Goal: Book appointment/travel/reservation

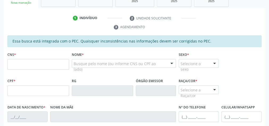
scroll to position [96, 0]
click at [39, 67] on input "text" at bounding box center [38, 64] width 62 height 11
click at [38, 68] on input "text" at bounding box center [38, 64] width 62 height 11
click at [38, 63] on input "text" at bounding box center [38, 64] width 62 height 11
type input "709 6086 2480 3473"
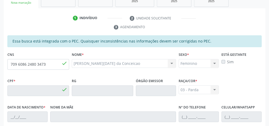
type input "014.560.904-96"
type input "10/11/1959"
type input "Maria das Dores da Conceicao"
type input "(82) 99423-1126"
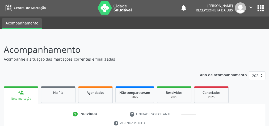
scroll to position [0, 0]
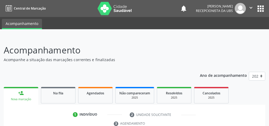
scroll to position [97, 0]
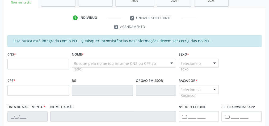
drag, startPoint x: 48, startPoint y: 63, endPoint x: 44, endPoint y: 65, distance: 4.5
click at [47, 63] on input "text" at bounding box center [38, 64] width 62 height 11
type input "700 2019 8180 4229"
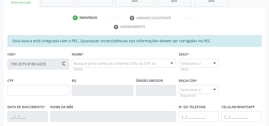
type input "039.642.024-95"
type input "2[DATE]"
type input "[PERSON_NAME]"
type input "[PHONE_NUMBER]"
type input "01"
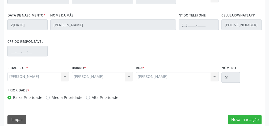
scroll to position [192, 0]
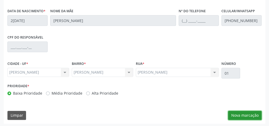
click at [250, 114] on button "Nova marcação" at bounding box center [244, 115] width 33 height 9
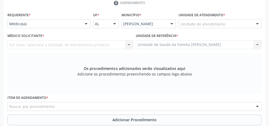
scroll to position [107, 0]
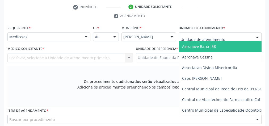
click at [255, 35] on div at bounding box center [257, 37] width 8 height 9
click at [219, 36] on input "text" at bounding box center [215, 39] width 70 height 11
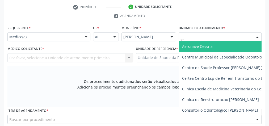
type input "est"
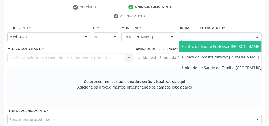
click at [231, 46] on span "Centro de Saude Professor [PERSON_NAME][GEOGRAPHIC_DATA]" at bounding box center [239, 46] width 115 height 5
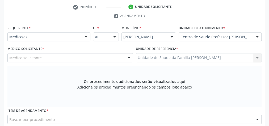
click at [65, 55] on div "Médico solicitante" at bounding box center [70, 57] width 126 height 9
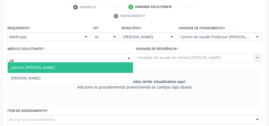
type input "ubi"
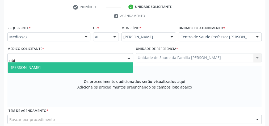
click at [68, 64] on span "Ubirajara Alves Dantas" at bounding box center [70, 67] width 125 height 11
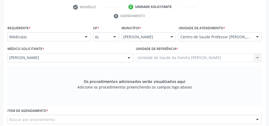
scroll to position [150, 0]
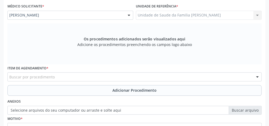
click at [114, 76] on div "Buscar por procedimento" at bounding box center [134, 76] width 254 height 9
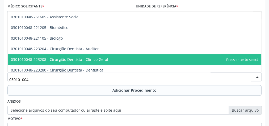
type input "0301010048"
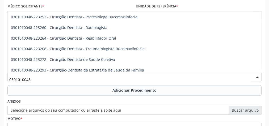
scroll to position [255, 0]
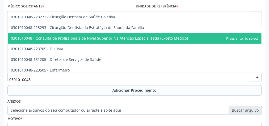
click at [132, 37] on span "0301010048 - Consulta de Profissionais de Nivel Superior Na Atenção Especializa…" at bounding box center [99, 38] width 177 height 5
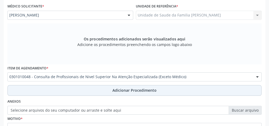
click at [132, 89] on span "Adicionar Procedimento" at bounding box center [134, 90] width 44 height 6
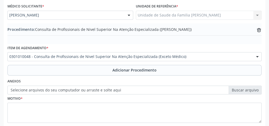
scroll to position [171, 0]
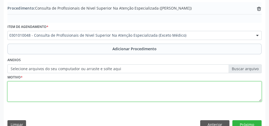
click at [89, 92] on textarea at bounding box center [134, 91] width 254 height 20
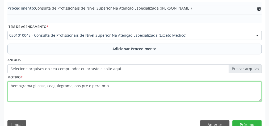
click at [79, 83] on textarea "hemograma glicose, coagulograma, obs pre o peratorio" at bounding box center [134, 91] width 254 height 20
click at [92, 85] on textarea "hemograma glicose, coagulograma, obs pre o peratorio" at bounding box center [134, 91] width 254 height 20
type textarea "hemograma glicose, coagulograma, obs pre operatorio"
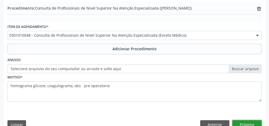
click at [253, 121] on button "Próximo" at bounding box center [246, 124] width 29 height 9
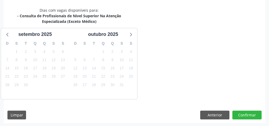
scroll to position [146, 0]
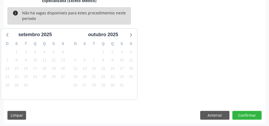
click at [246, 109] on div "Dias com vagas disponíveis para: - Consulta de Profissionais de Nivel Superior …" at bounding box center [134, 55] width 261 height 137
click at [247, 117] on button "Confirmar" at bounding box center [246, 115] width 29 height 9
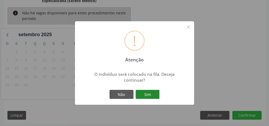
click at [147, 93] on button "Sim" at bounding box center [147, 94] width 24 height 9
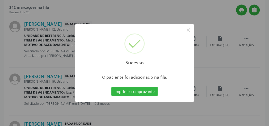
scroll to position [56, 0]
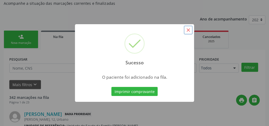
click at [188, 30] on button "×" at bounding box center [187, 29] width 9 height 9
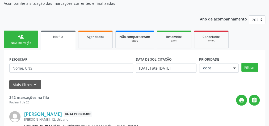
click at [22, 43] on div "Nova marcação" at bounding box center [21, 43] width 27 height 4
